Goal: Find contact information: Obtain details needed to contact an individual or organization

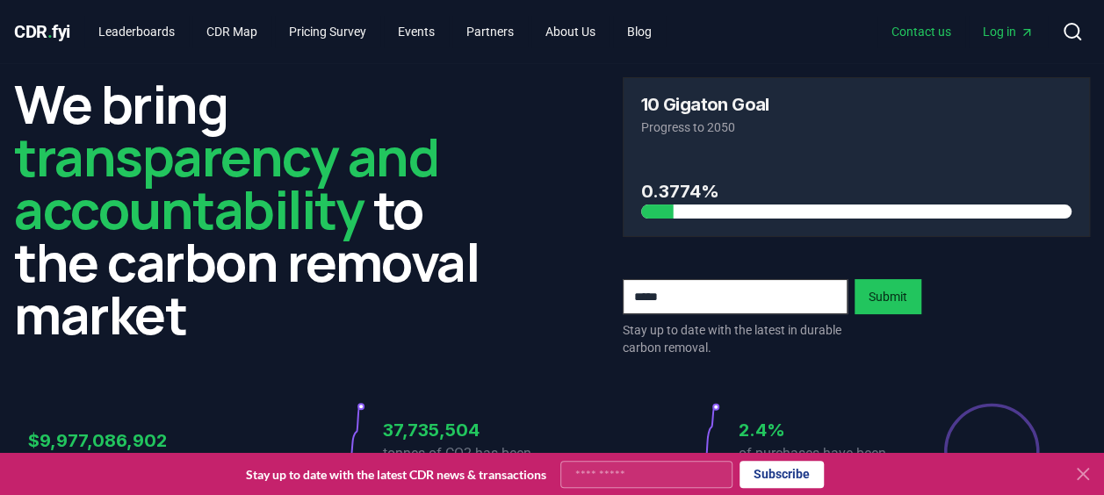
click at [897, 25] on link "Contact us" at bounding box center [922, 32] width 88 height 32
click at [908, 34] on link "Contact us" at bounding box center [922, 32] width 88 height 32
click at [908, 33] on link "Contact us" at bounding box center [922, 32] width 88 height 32
click at [907, 33] on link "Contact us" at bounding box center [922, 32] width 88 height 32
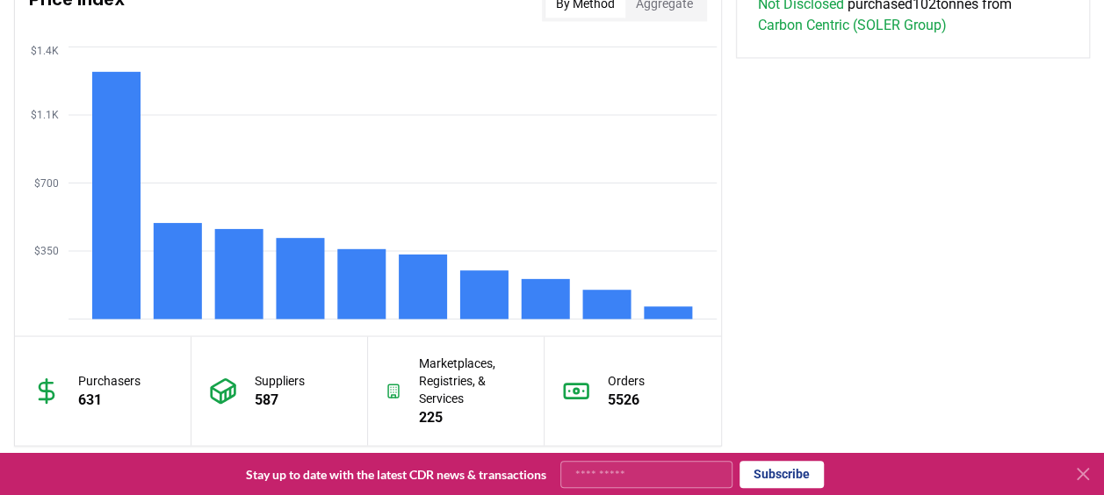
scroll to position [1778, 0]
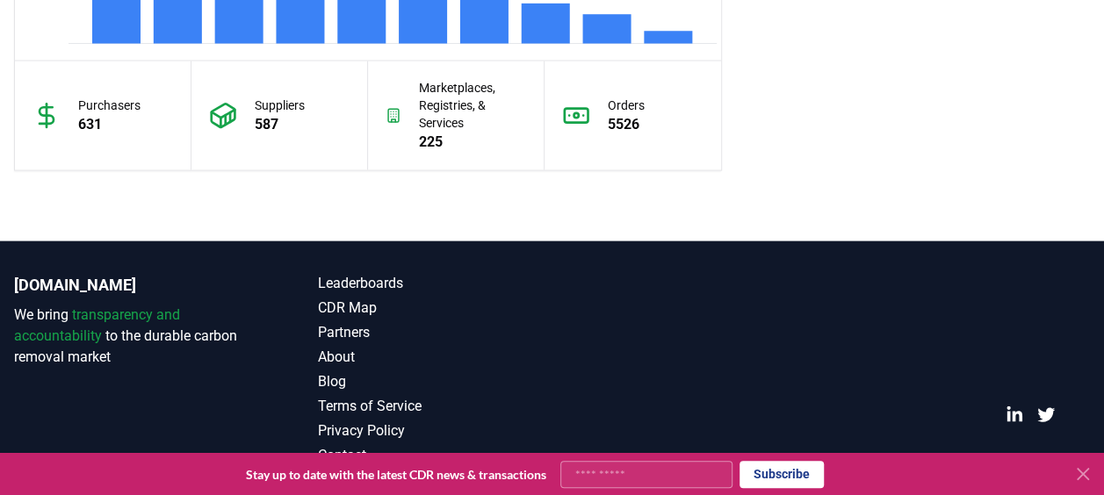
click at [1078, 472] on icon at bounding box center [1083, 474] width 21 height 21
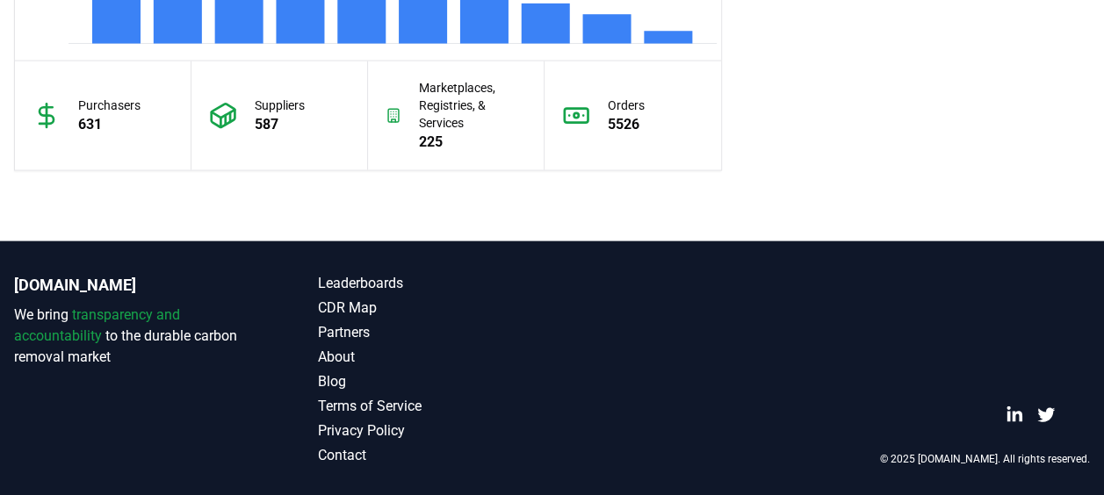
click at [314, 452] on div "[DOMAIN_NAME] We bring transparency and accountability to the durable carbon re…" at bounding box center [552, 370] width 1104 height 257
click at [346, 456] on link "Contact" at bounding box center [435, 455] width 234 height 21
click at [349, 449] on link "Contact" at bounding box center [435, 455] width 234 height 21
click at [350, 448] on link "Contact" at bounding box center [435, 455] width 234 height 21
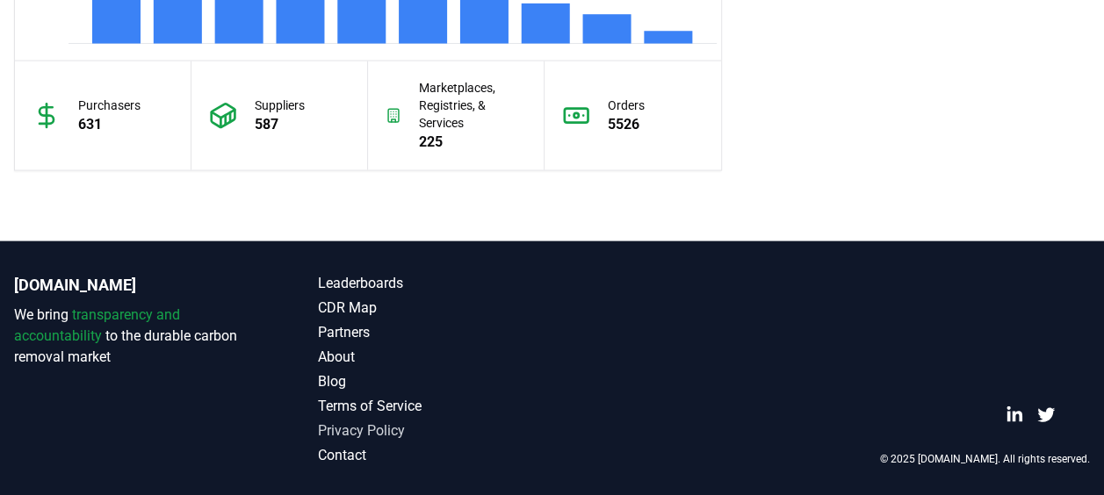
click at [346, 430] on link "Privacy Policy" at bounding box center [435, 431] width 234 height 21
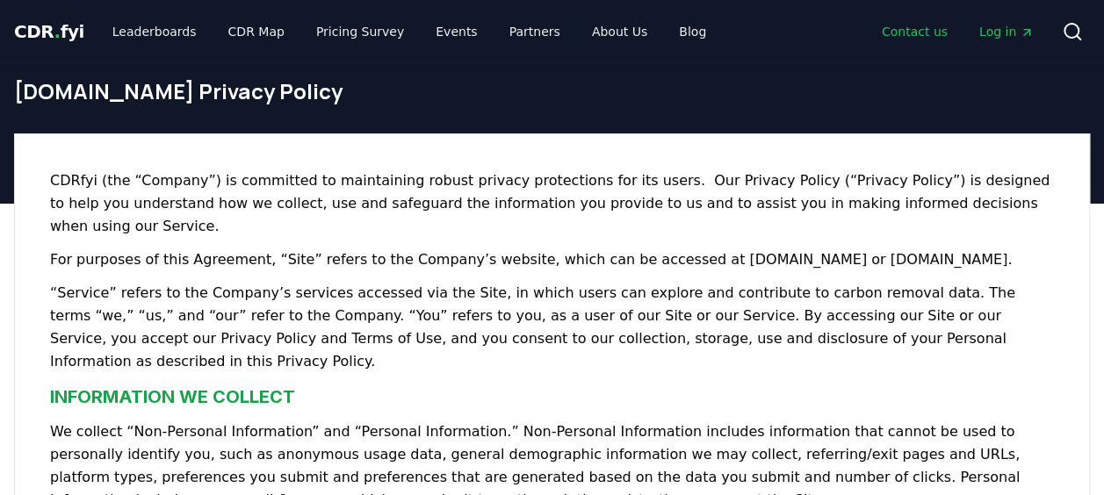
click at [931, 32] on link "Contact us" at bounding box center [915, 32] width 94 height 32
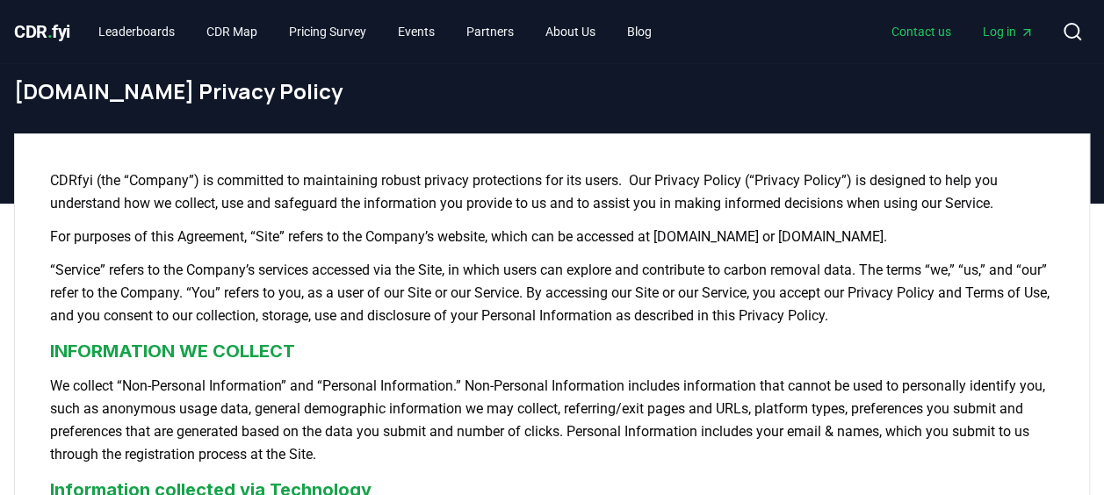
click at [929, 31] on link "Contact us" at bounding box center [922, 32] width 88 height 32
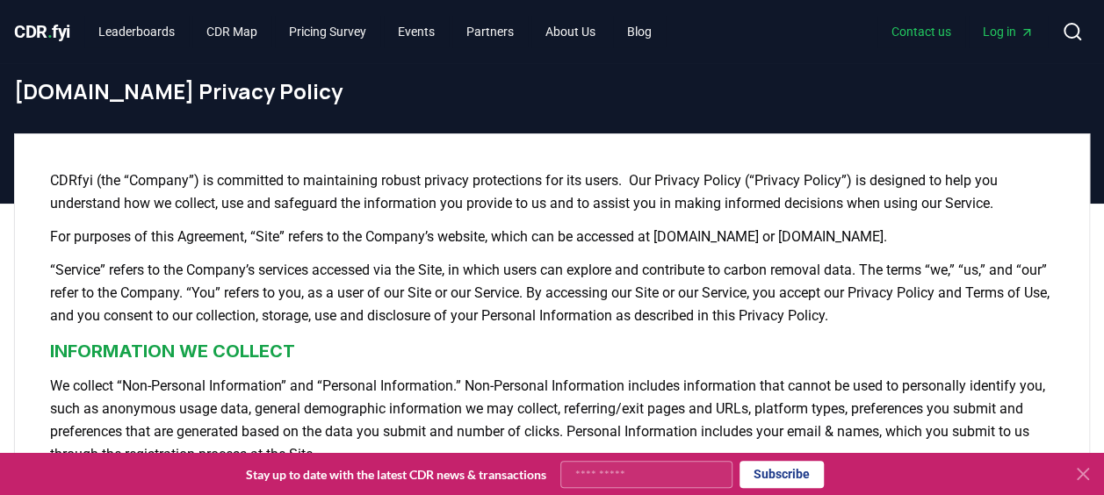
click at [929, 30] on link "Contact us" at bounding box center [922, 32] width 88 height 32
